Goal: Task Accomplishment & Management: Manage account settings

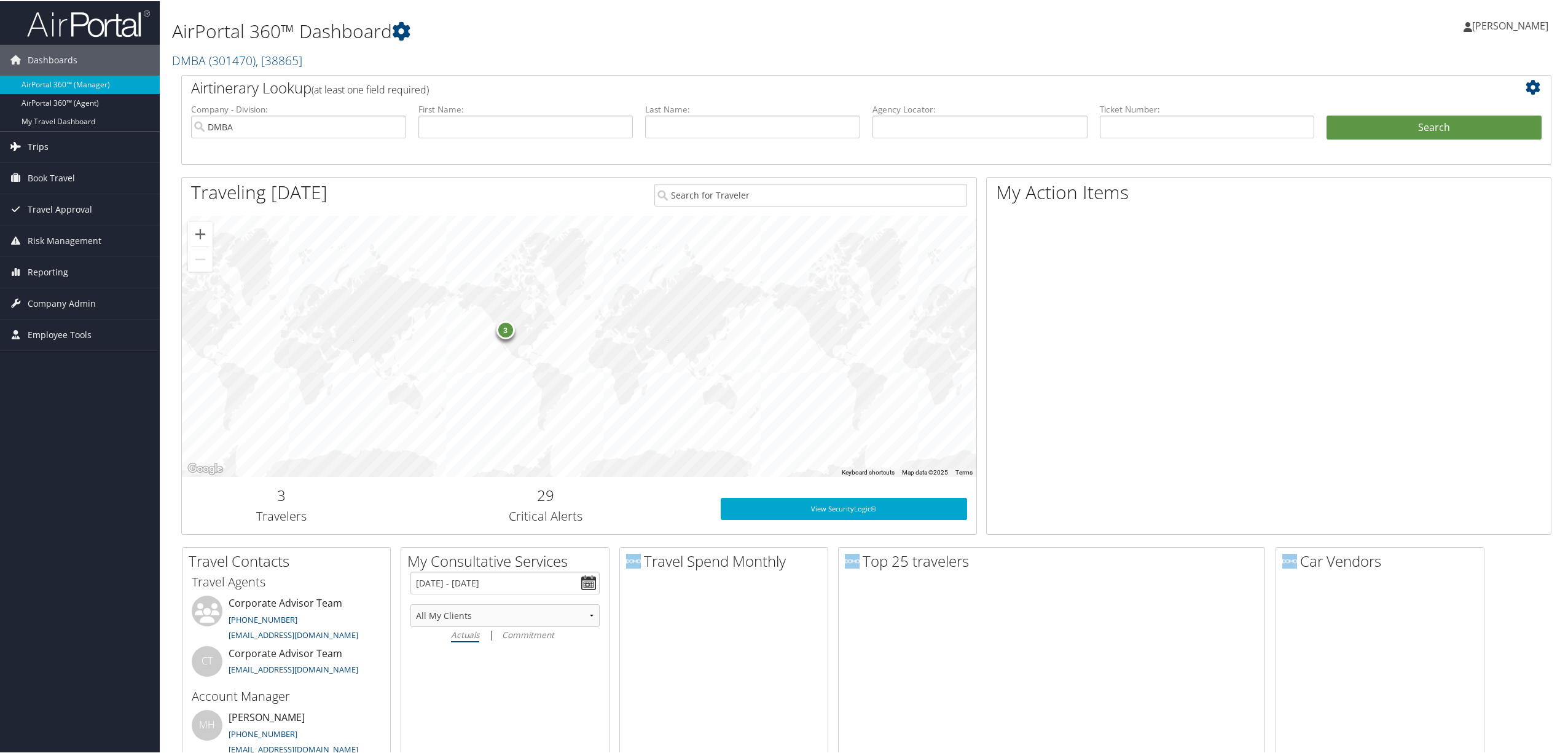
click at [81, 149] on link "Trips" at bounding box center [79, 146] width 160 height 31
click at [79, 171] on link "Airtinerary® Lookup" at bounding box center [79, 170] width 160 height 18
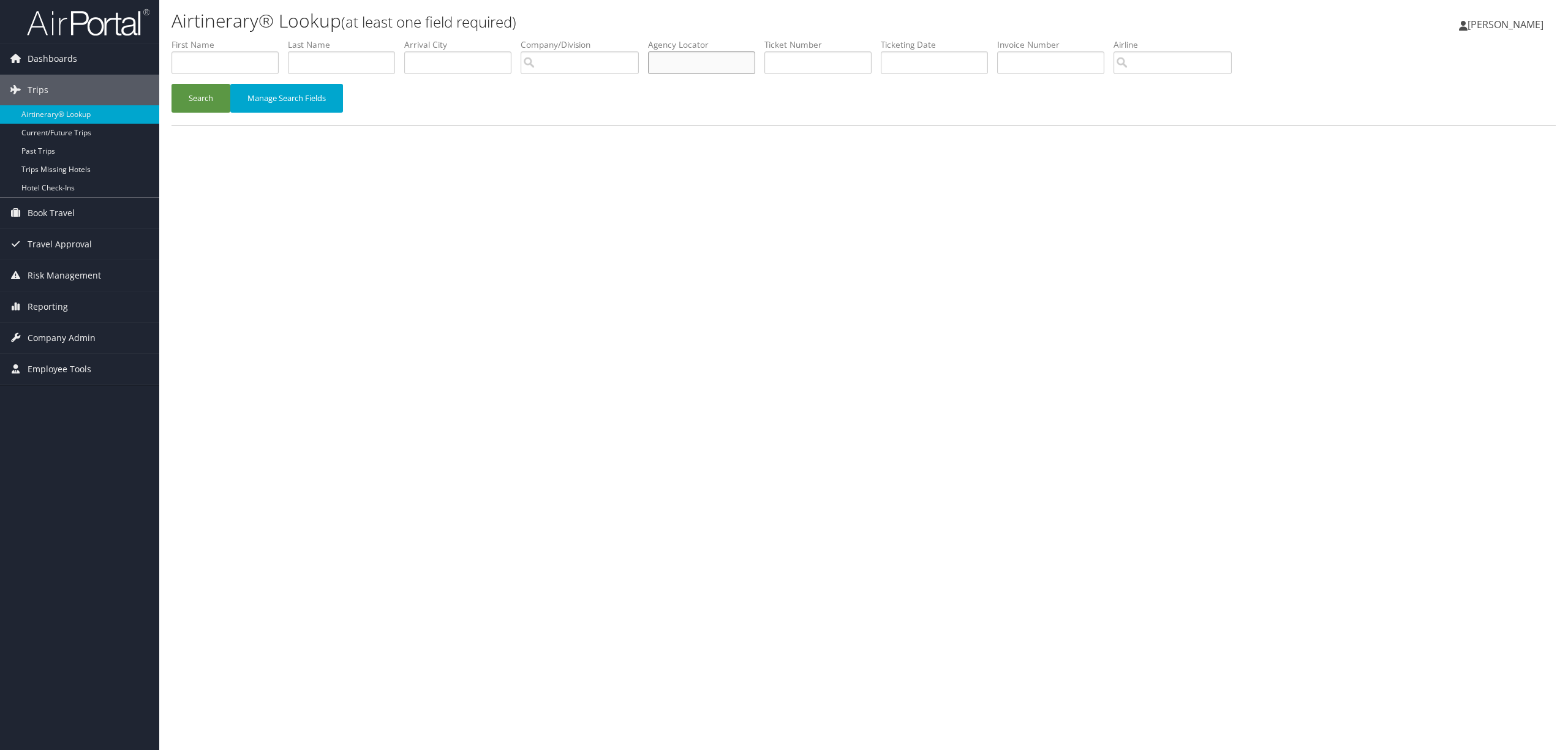
click at [708, 64] on input "text" at bounding box center [701, 62] width 107 height 22
type input "dp39dj"
click at [172, 84] on button "Search" at bounding box center [201, 98] width 59 height 29
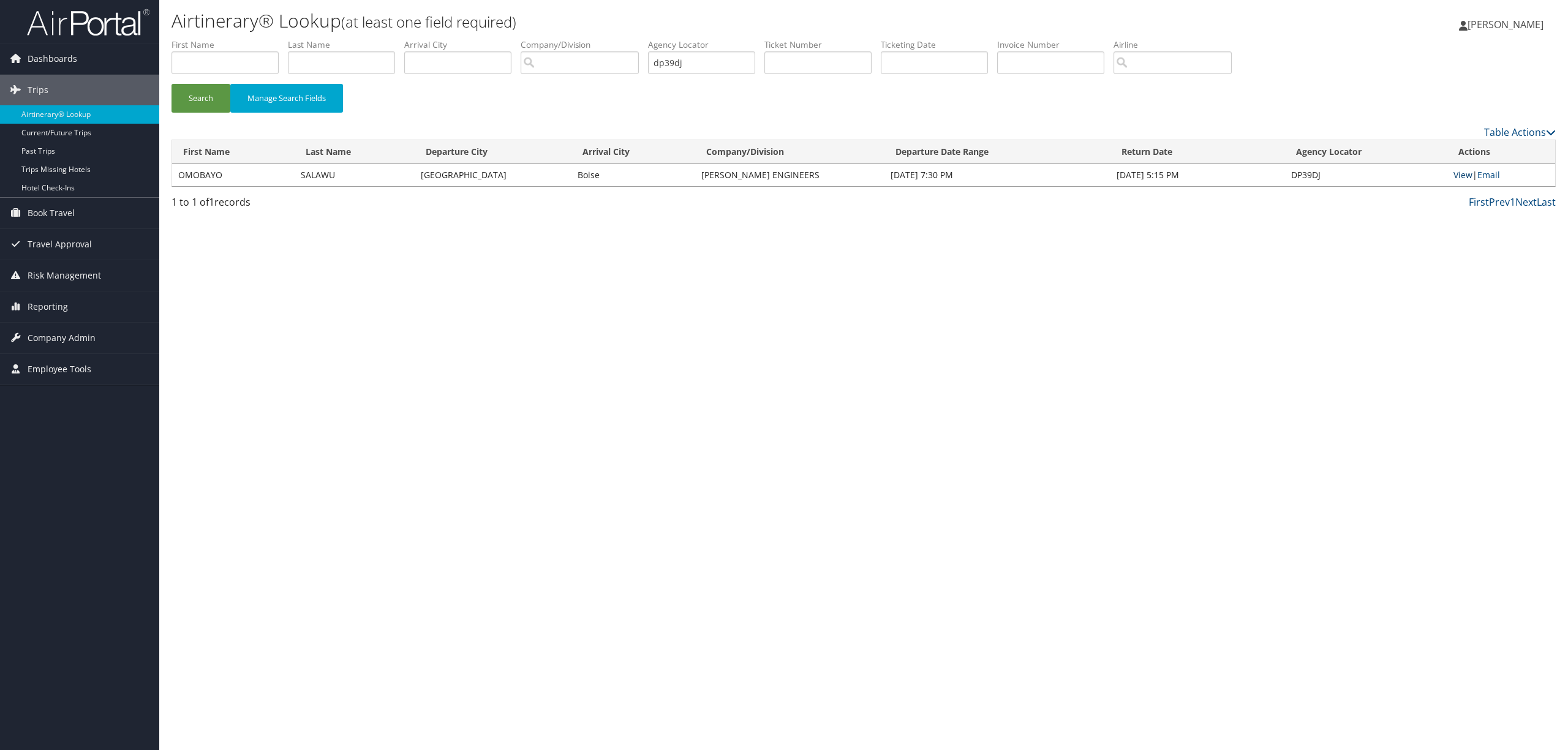
click at [1455, 170] on link "View" at bounding box center [1463, 175] width 19 height 12
click at [82, 340] on span "Company Admin" at bounding box center [62, 338] width 68 height 31
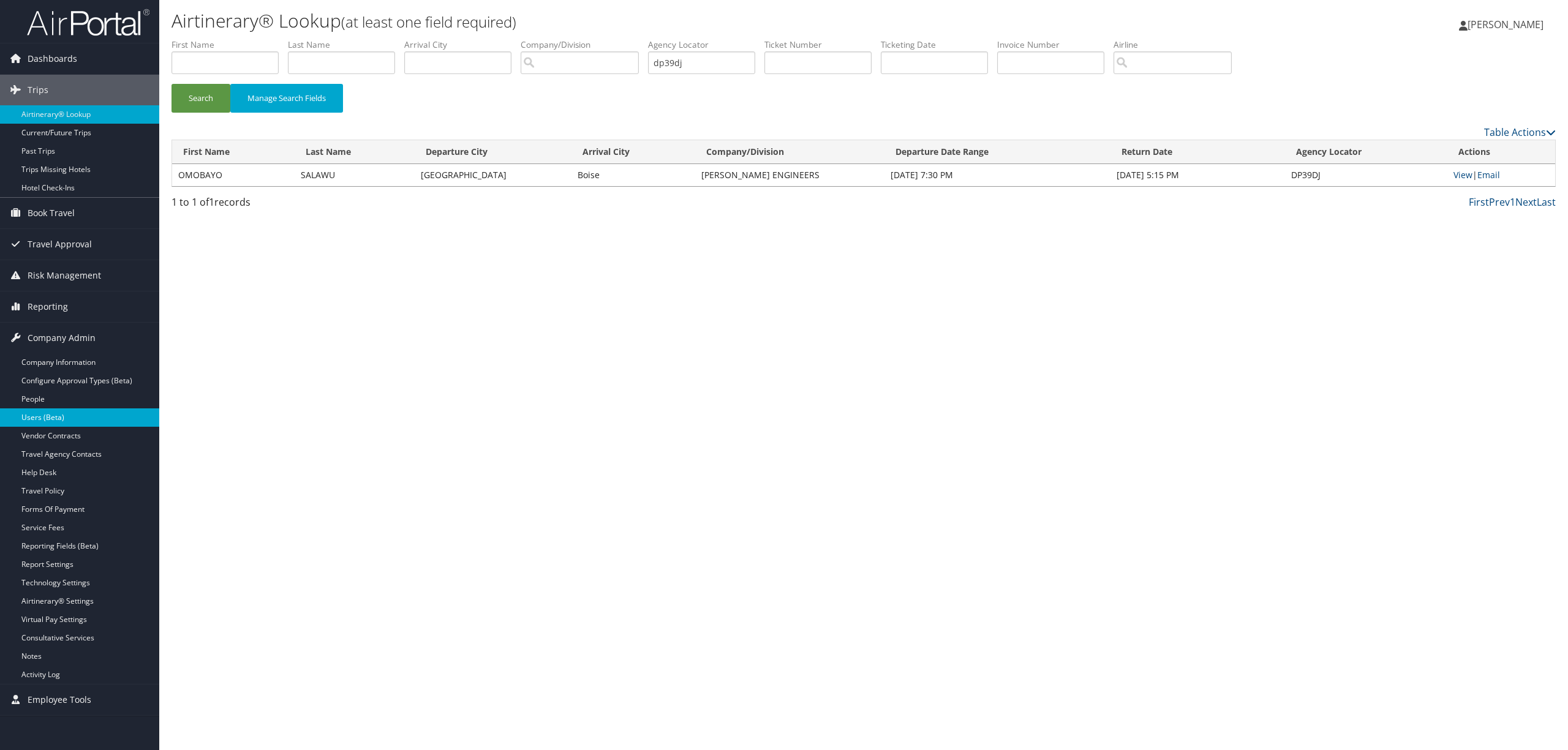
click at [69, 420] on link "Users (Beta)" at bounding box center [79, 417] width 159 height 18
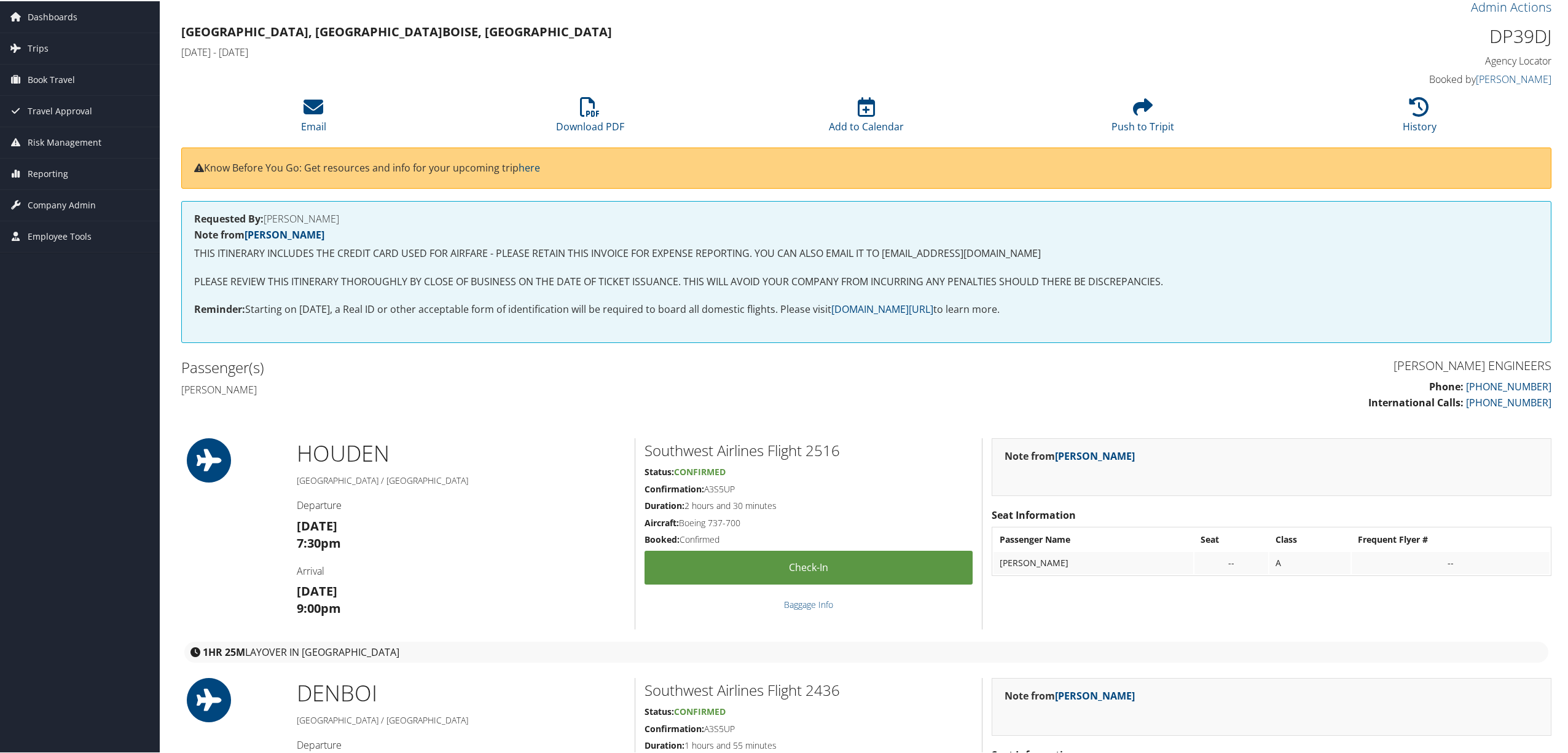
scroll to position [81, 0]
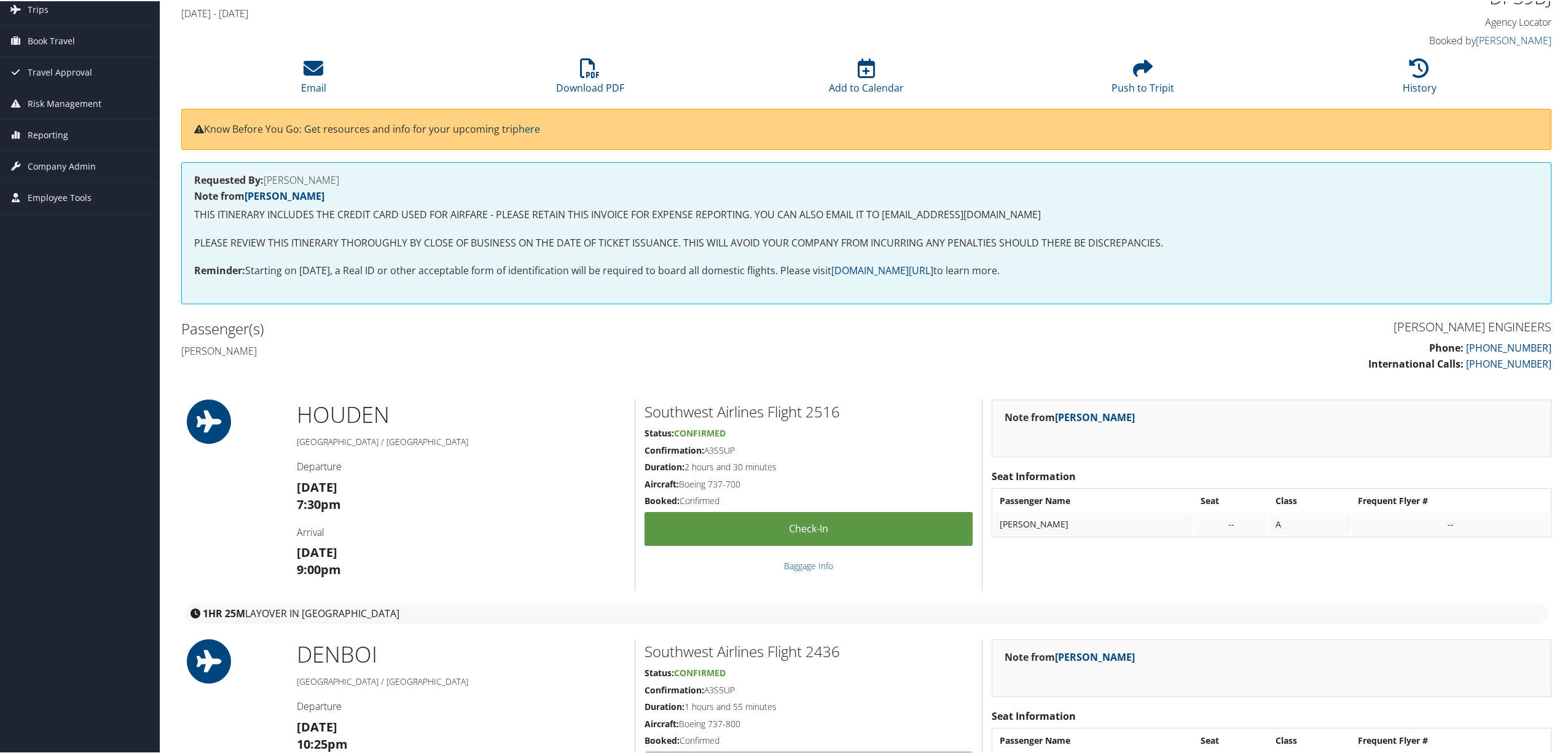
drag, startPoint x: 273, startPoint y: 353, endPoint x: 173, endPoint y: 353, distance: 100.0
click at [173, 353] on div "Passenger(s) Omobayo Salawu" at bounding box center [519, 339] width 694 height 47
copy h4 "Omobayo Salawu"
click at [327, 69] on li "Email" at bounding box center [314, 76] width 277 height 49
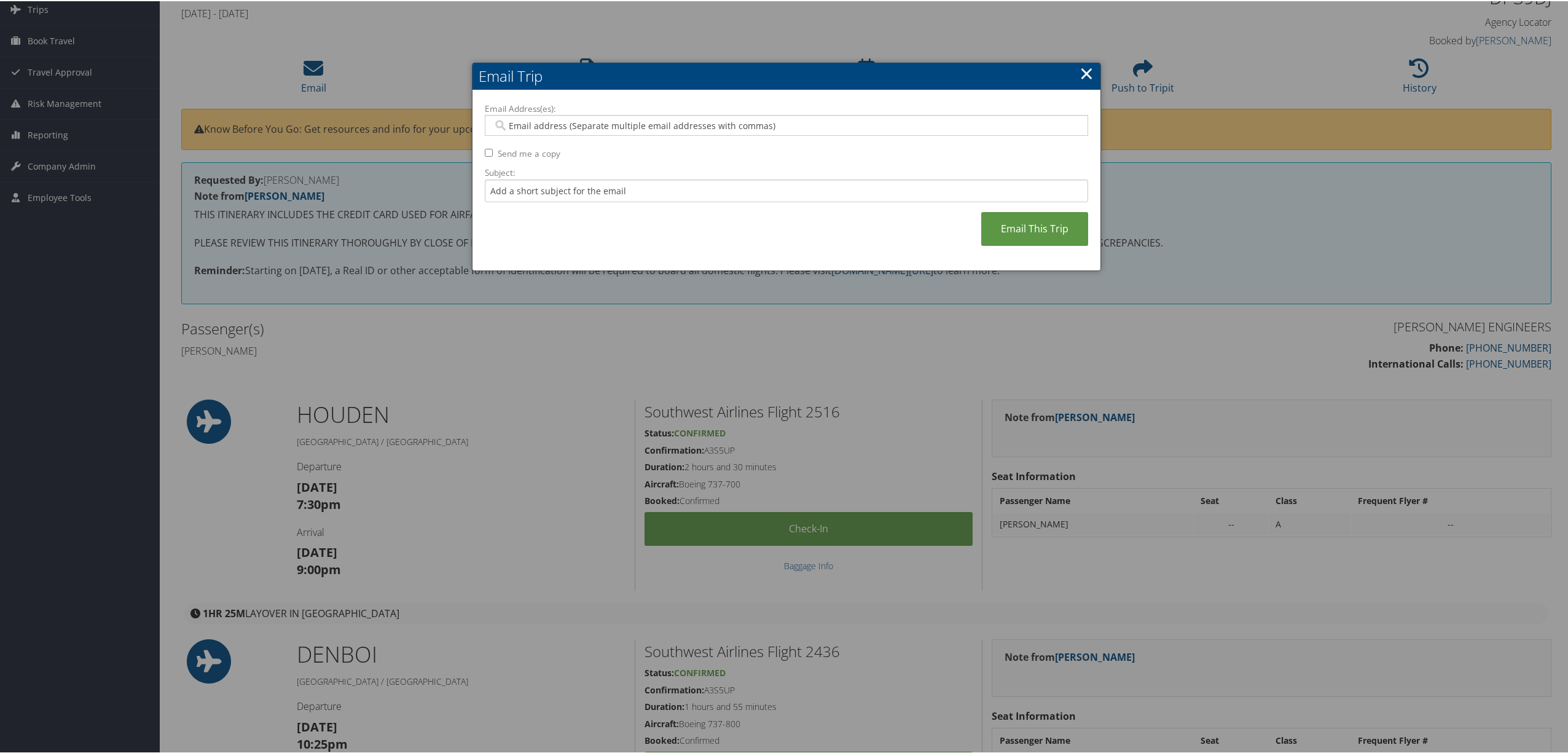
click at [526, 124] on input "Email Address(es):" at bounding box center [785, 124] width 586 height 13
type input "dheise"
click at [527, 145] on div "dheise@carollo.com" at bounding box center [792, 142] width 598 height 13
type input "dheise@carollo.com"
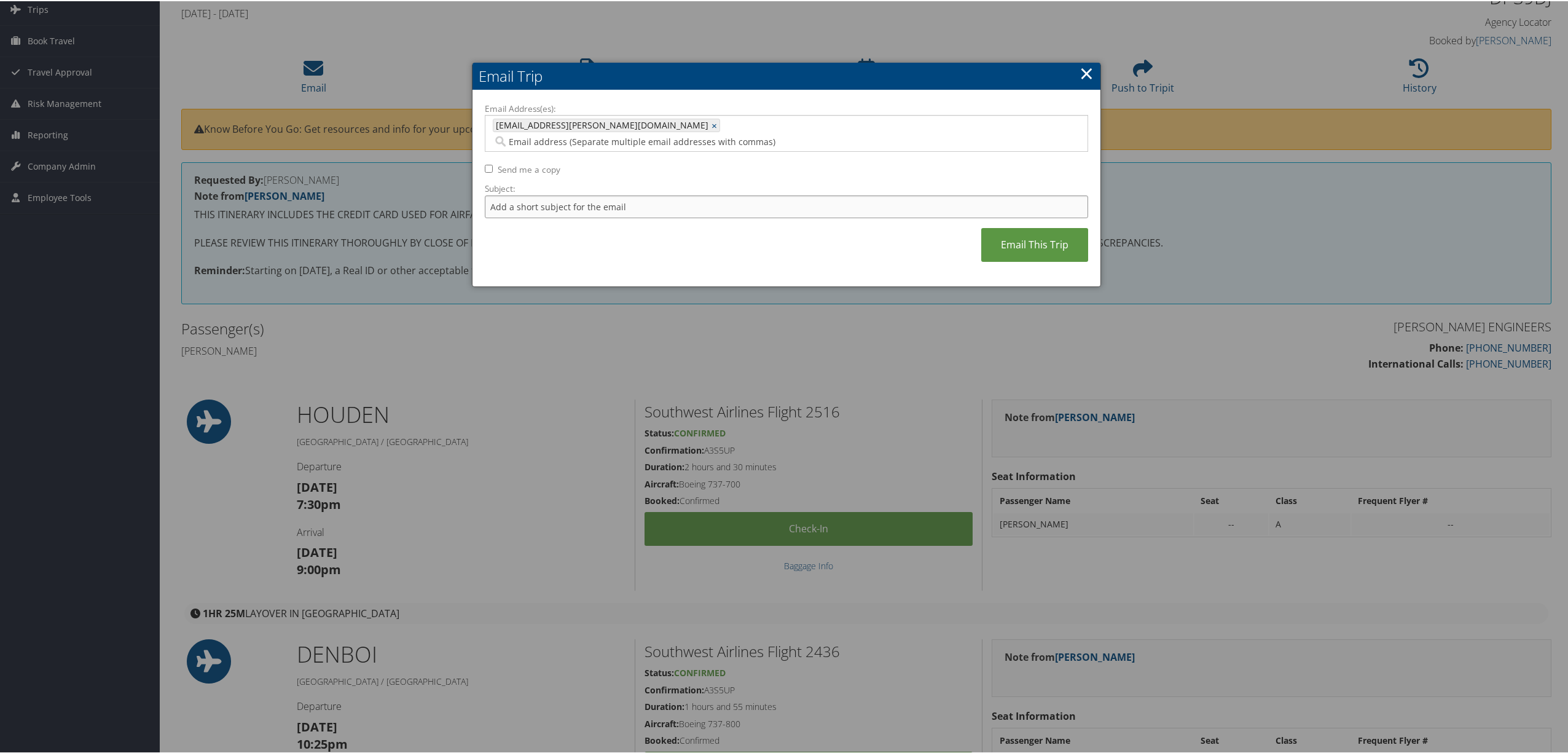
click at [511, 195] on input "Subject:" at bounding box center [786, 205] width 603 height 22
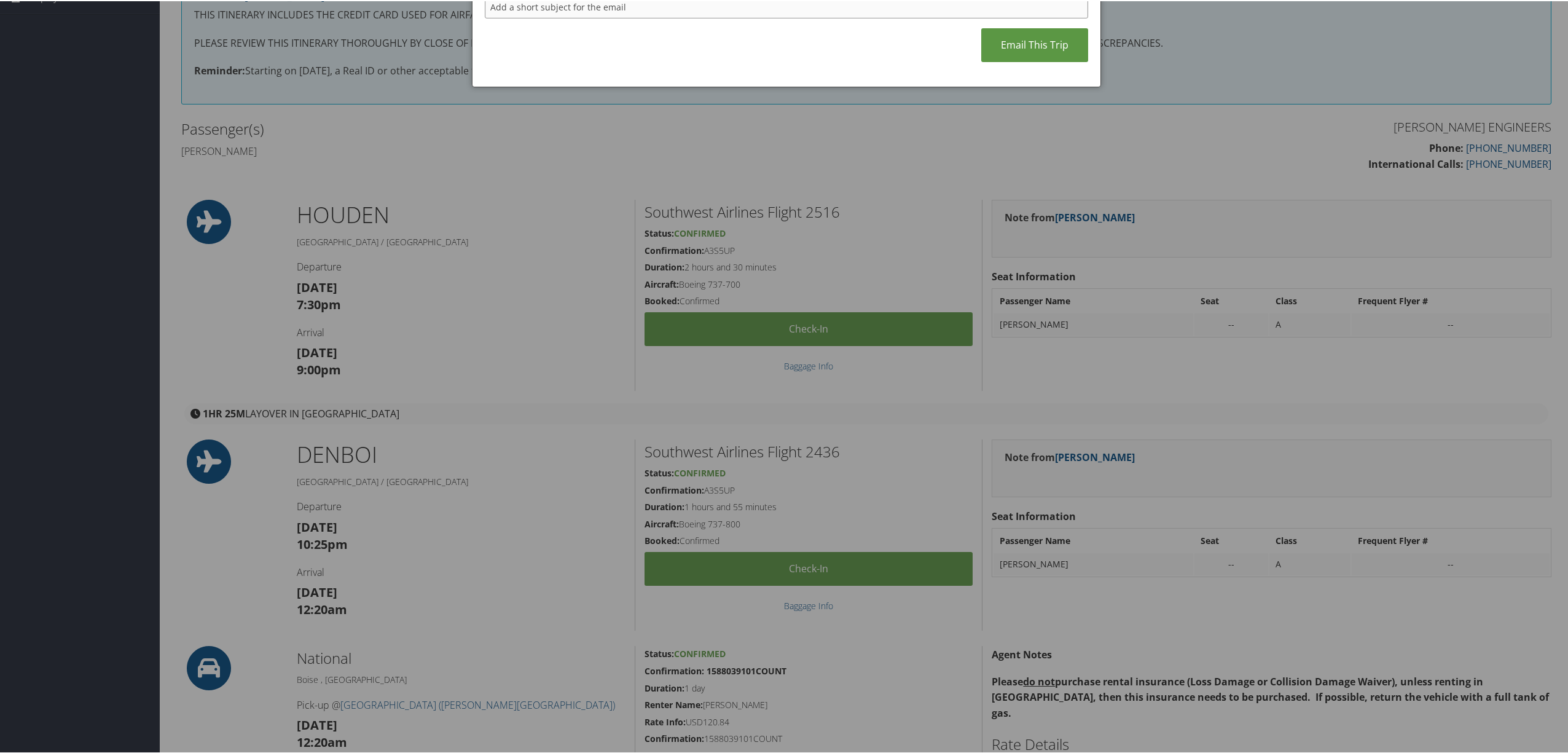
scroll to position [0, 0]
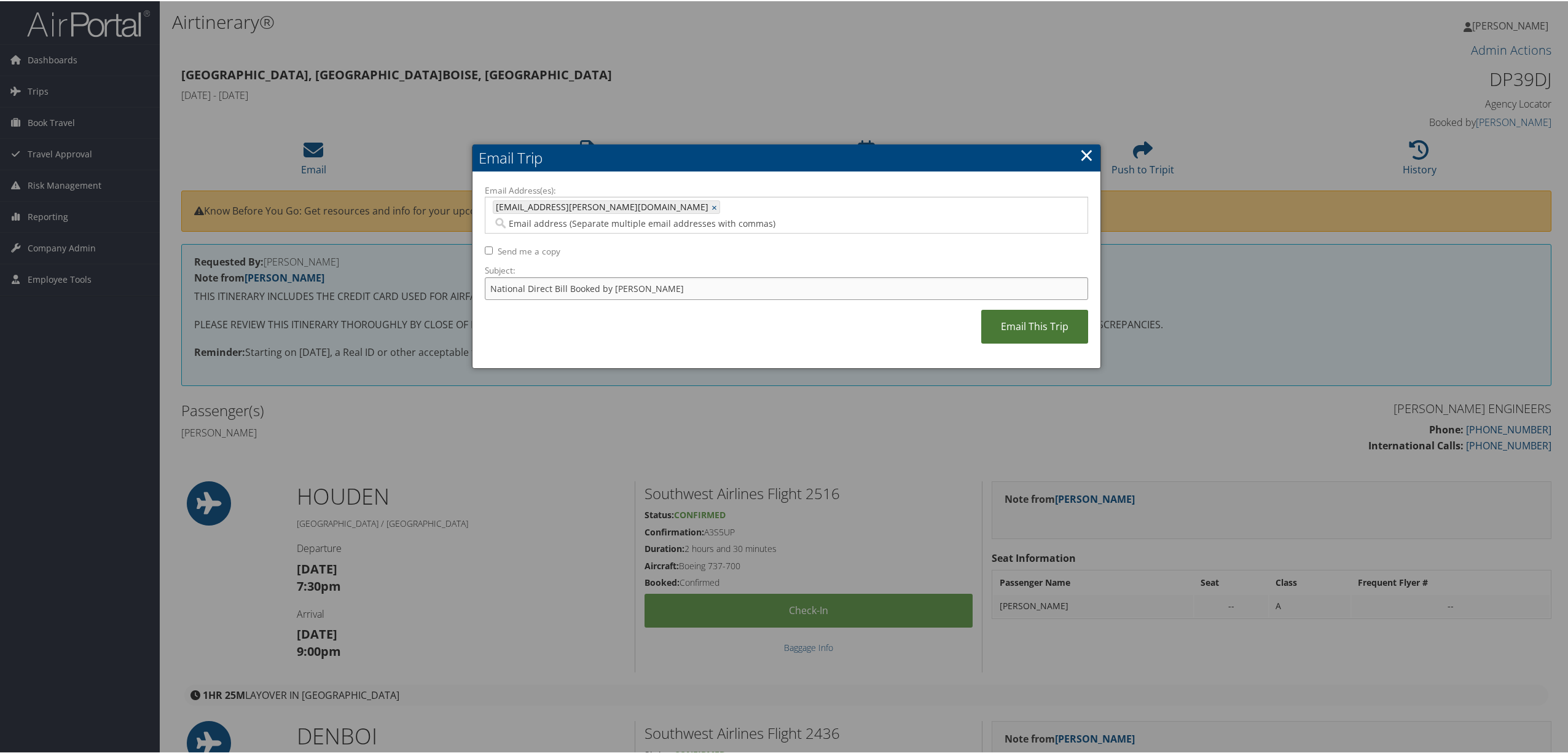
type input "National Direct Bill Booked by Melissa Whitaker"
click at [1038, 309] on link "Email This Trip" at bounding box center [1034, 326] width 107 height 34
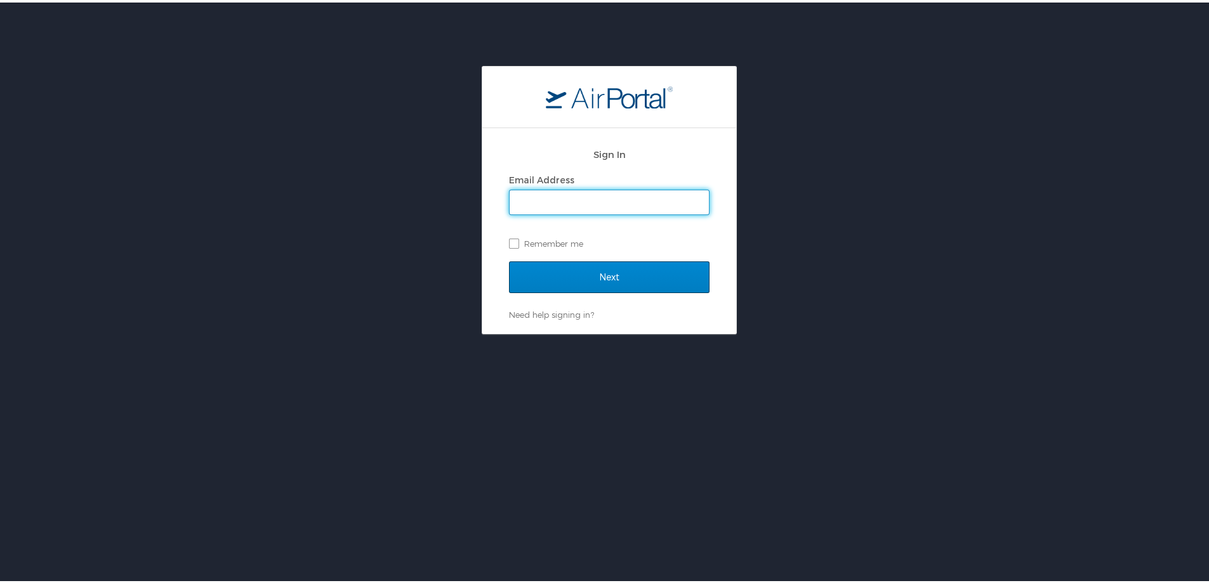
type input "[PERSON_NAME][EMAIL_ADDRESS][DOMAIN_NAME]"
click at [560, 279] on input "Next" at bounding box center [609, 275] width 201 height 32
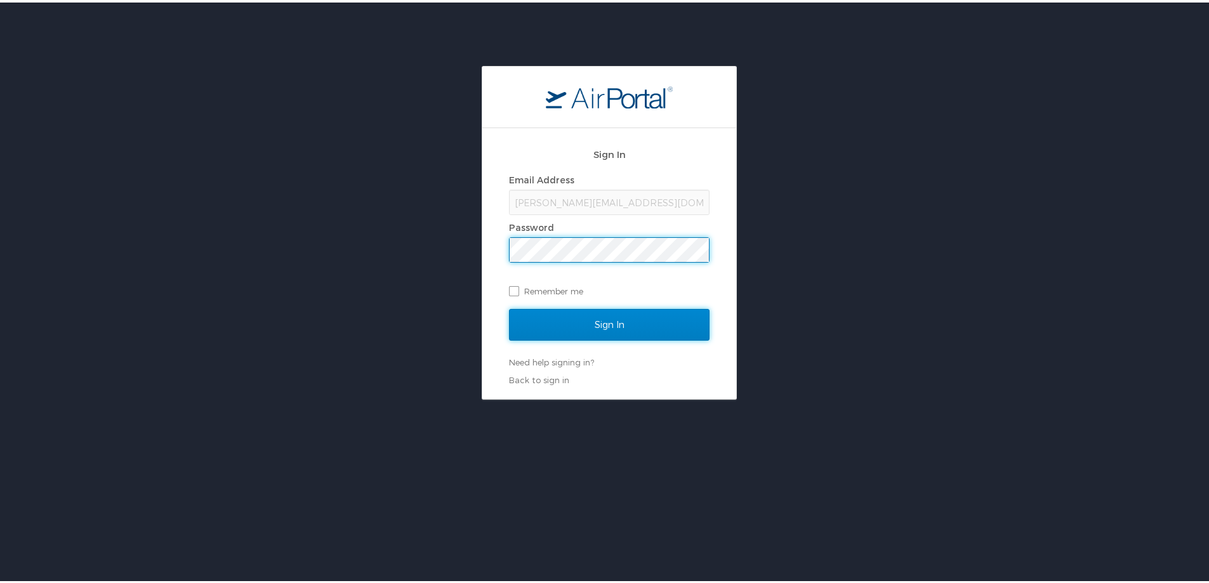
click at [532, 326] on input "Sign In" at bounding box center [609, 322] width 201 height 32
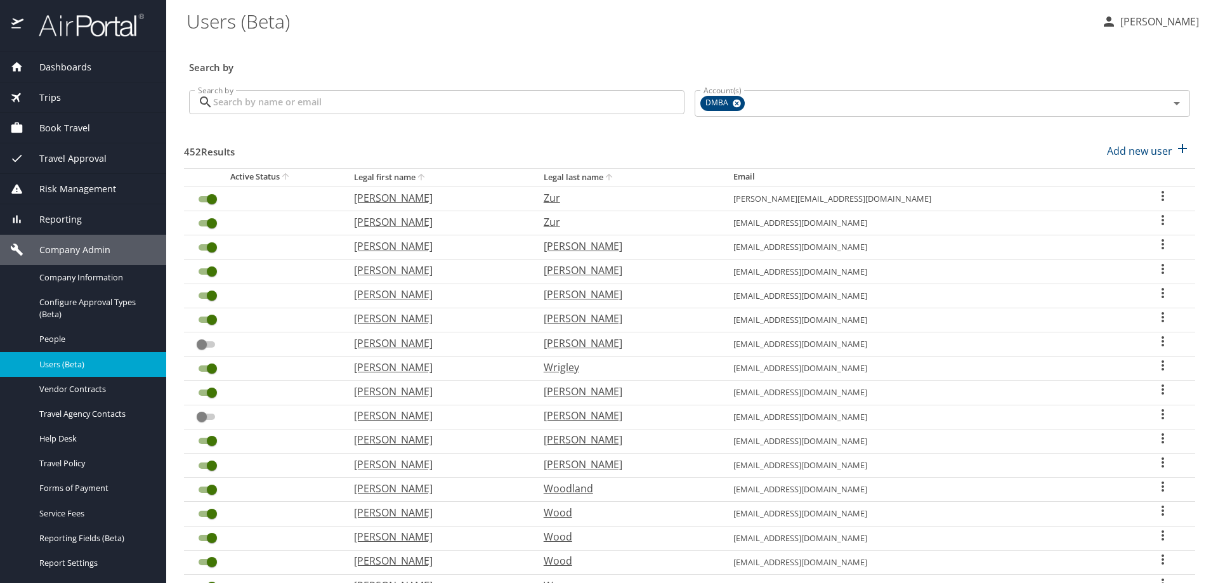
click at [296, 98] on input "Search by" at bounding box center [448, 102] width 471 height 24
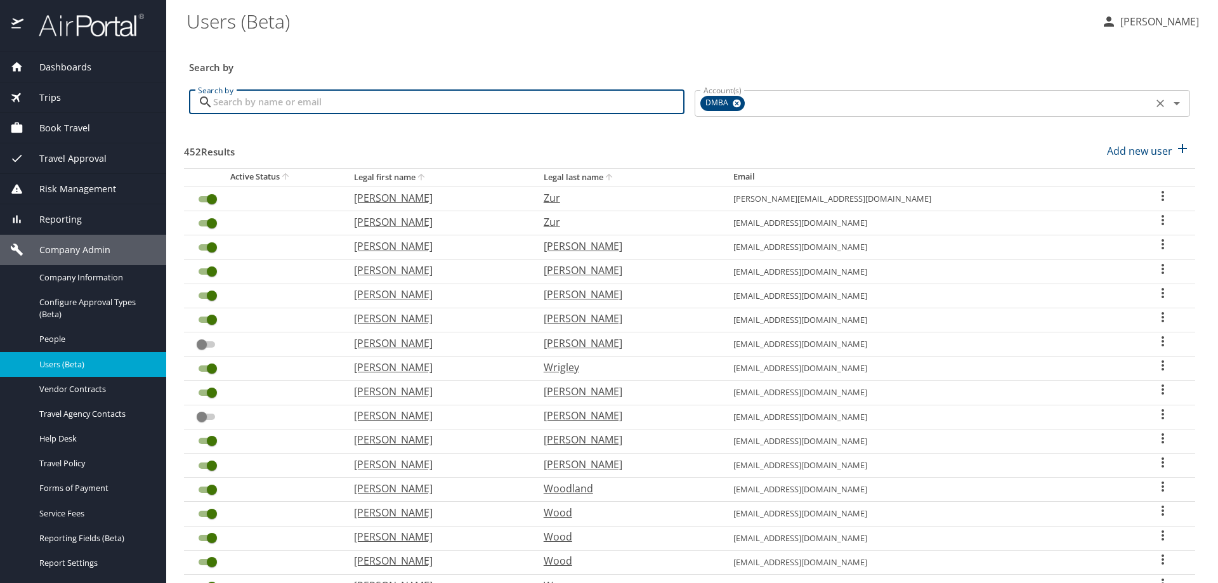
drag, startPoint x: 744, startPoint y: 94, endPoint x: 746, endPoint y: 119, distance: 24.9
click at [792, 119] on div "Account(s) DMBA Account(s)" at bounding box center [943, 104] width 506 height 48
click at [732, 104] on icon at bounding box center [737, 103] width 10 height 14
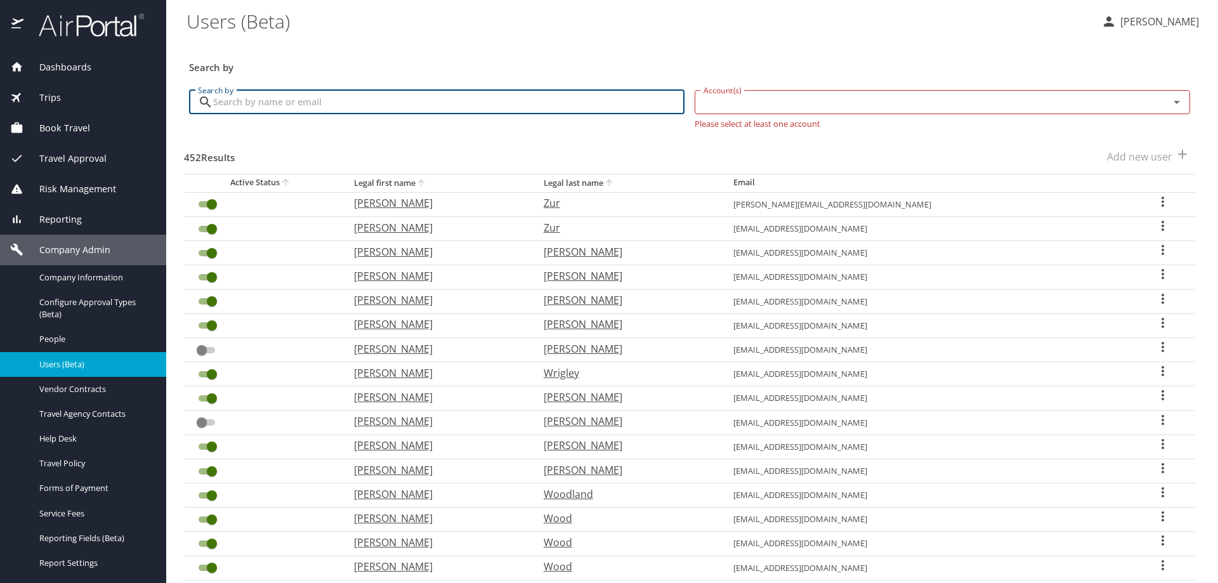
click at [732, 104] on input "Account(s)" at bounding box center [924, 102] width 451 height 16
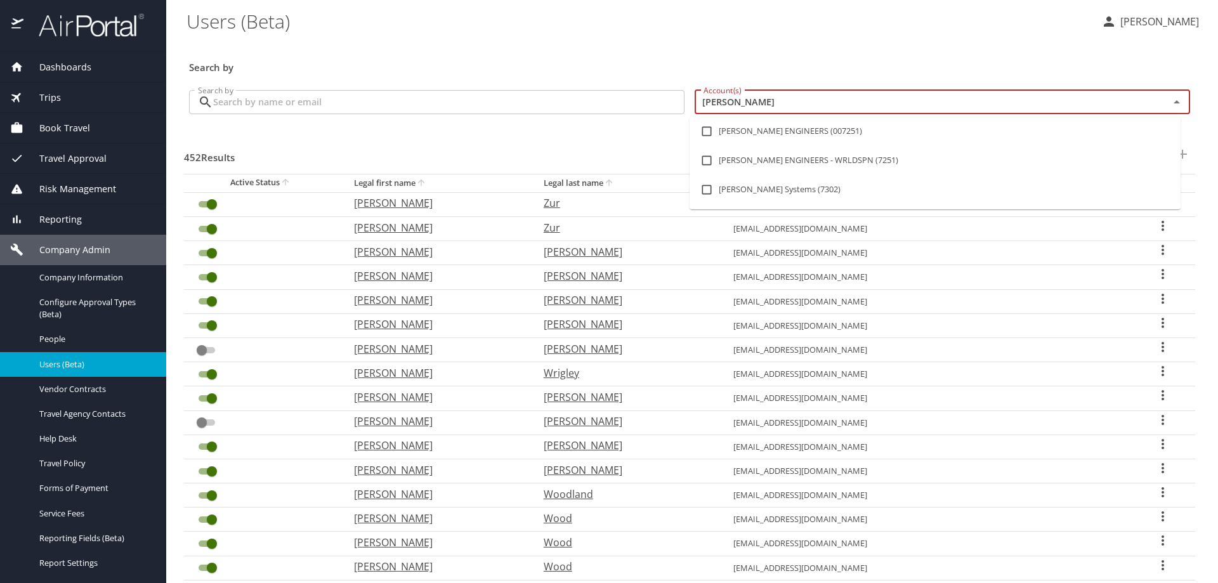
type input "carollo"
click at [708, 131] on input "checkbox" at bounding box center [707, 131] width 24 height 24
checkbox input "true"
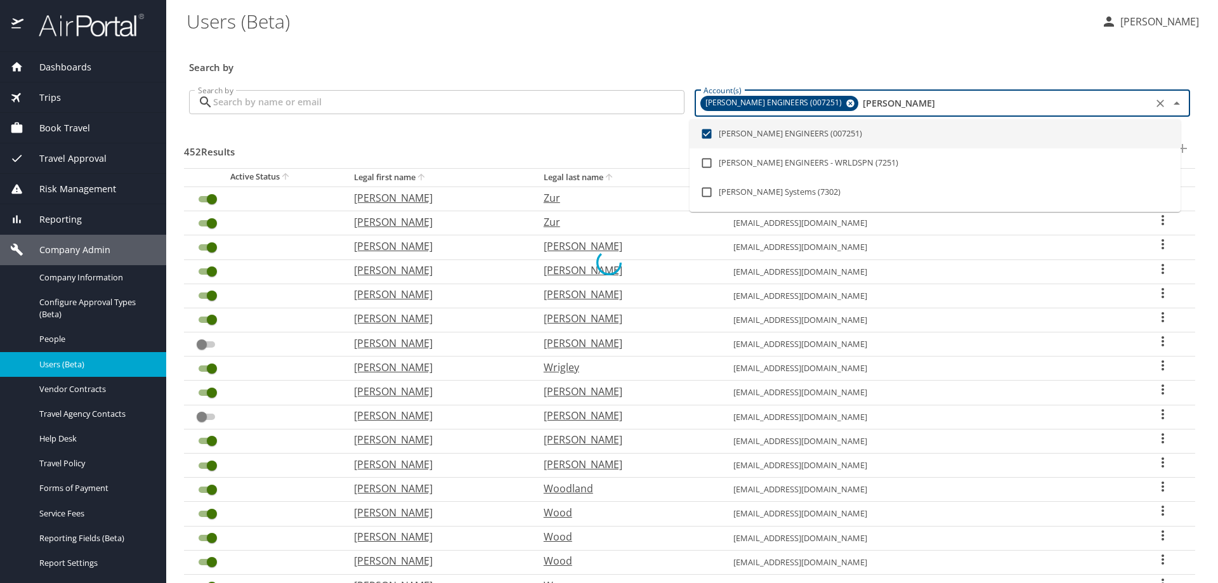
checkbox input "true"
checkbox input "false"
checkbox input "true"
checkbox input "false"
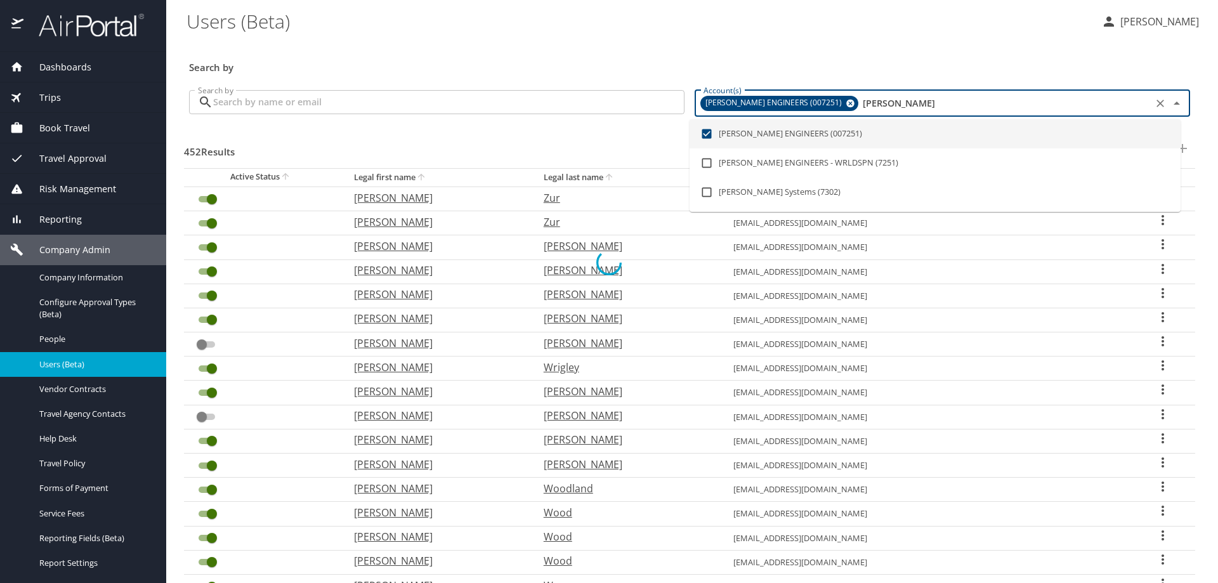
checkbox input "false"
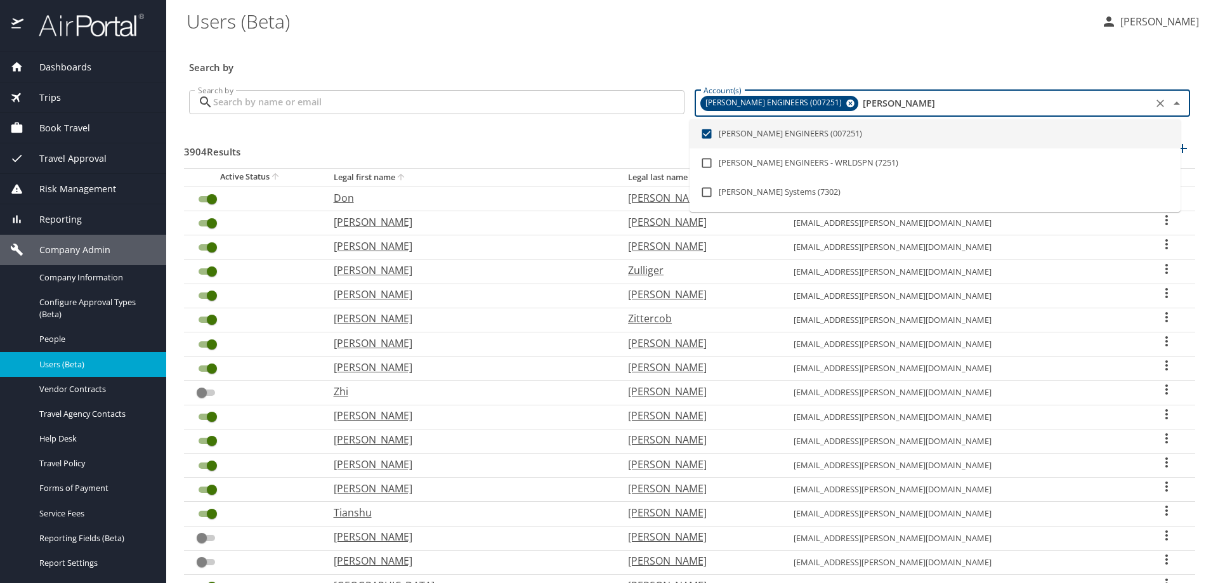
type input "carollo"
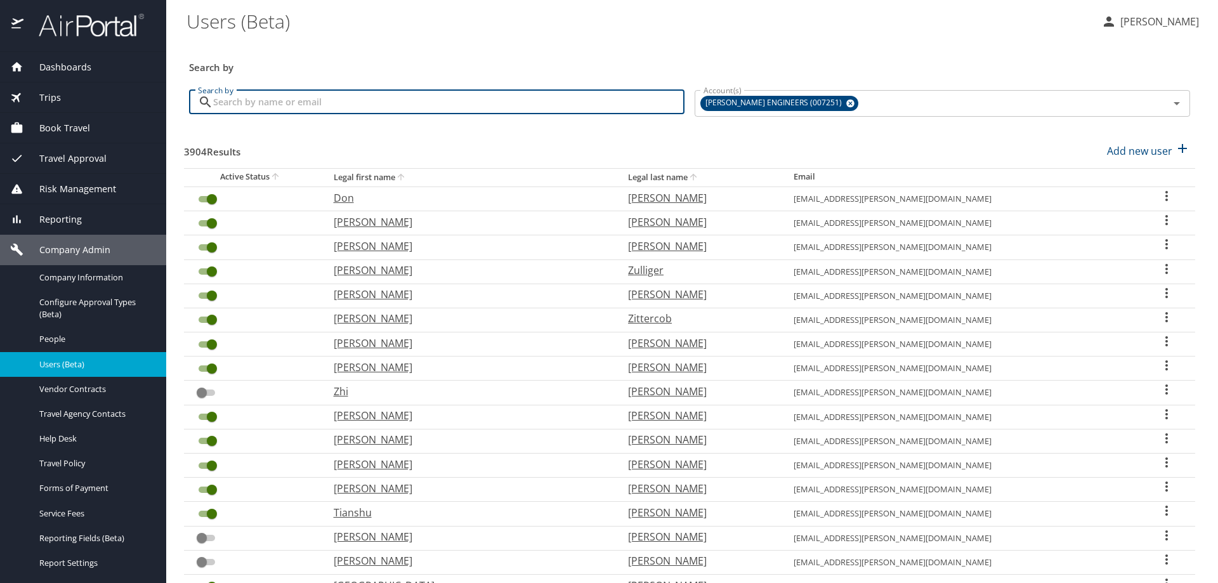
click at [382, 110] on input "Search by" at bounding box center [448, 102] width 471 height 24
paste input "Omobayo Salawu"
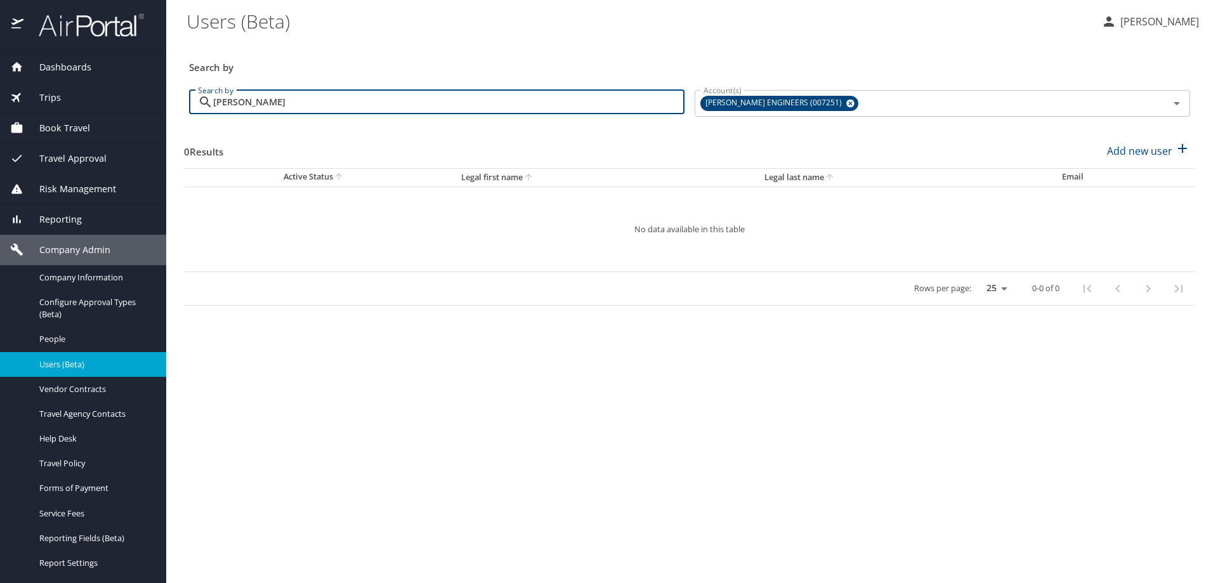
type input "Omobayo Salawu"
